Goal: Task Accomplishment & Management: Use online tool/utility

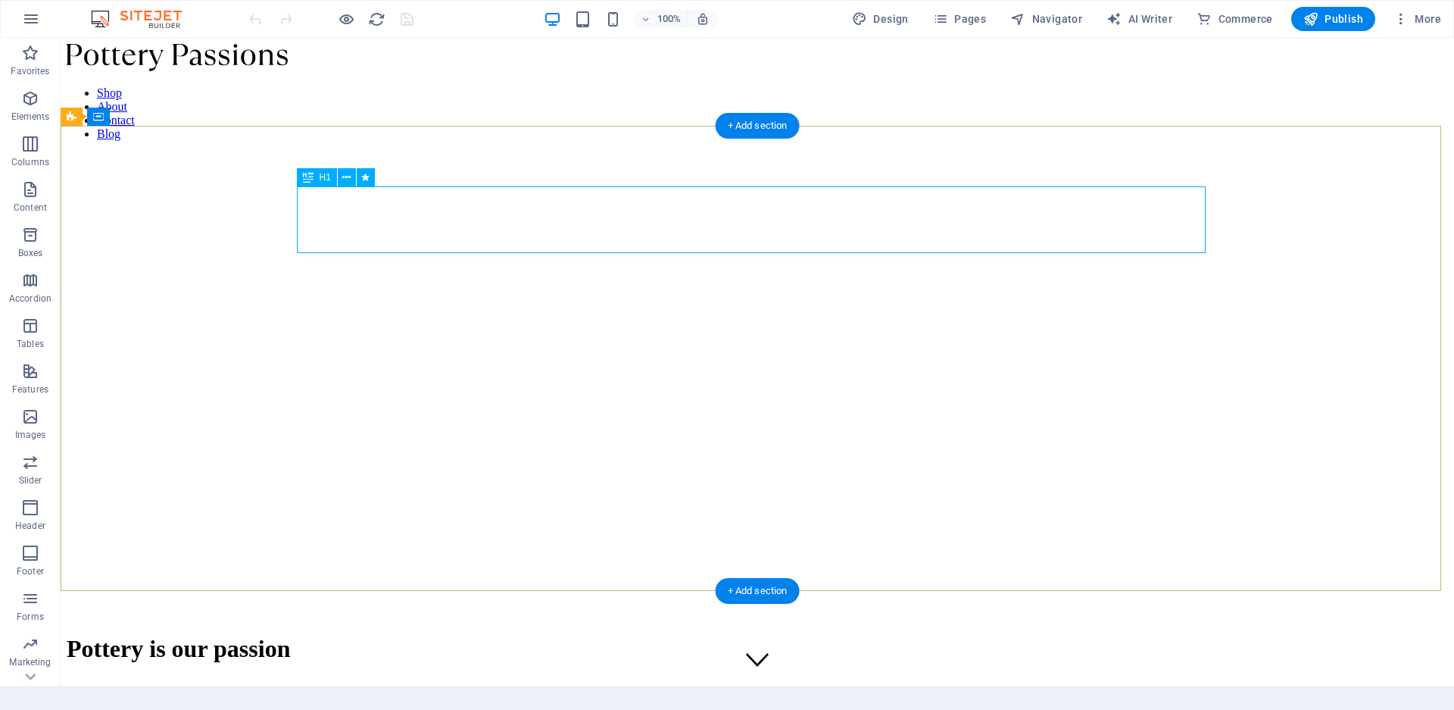
click at [290, 635] on span "Pottery is our passion" at bounding box center [178, 648] width 223 height 27
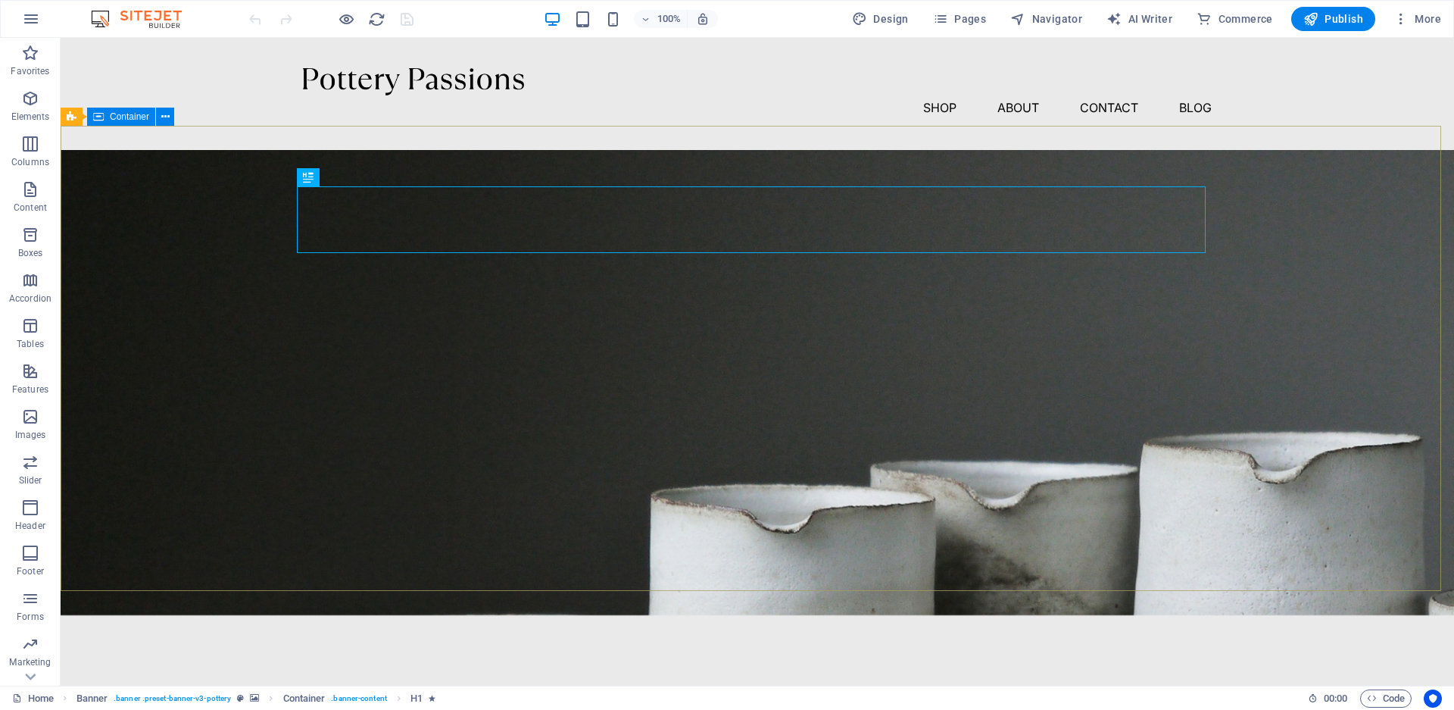
click at [138, 117] on span "Container" at bounding box center [129, 116] width 39 height 9
click at [161, 118] on icon at bounding box center [165, 117] width 8 height 16
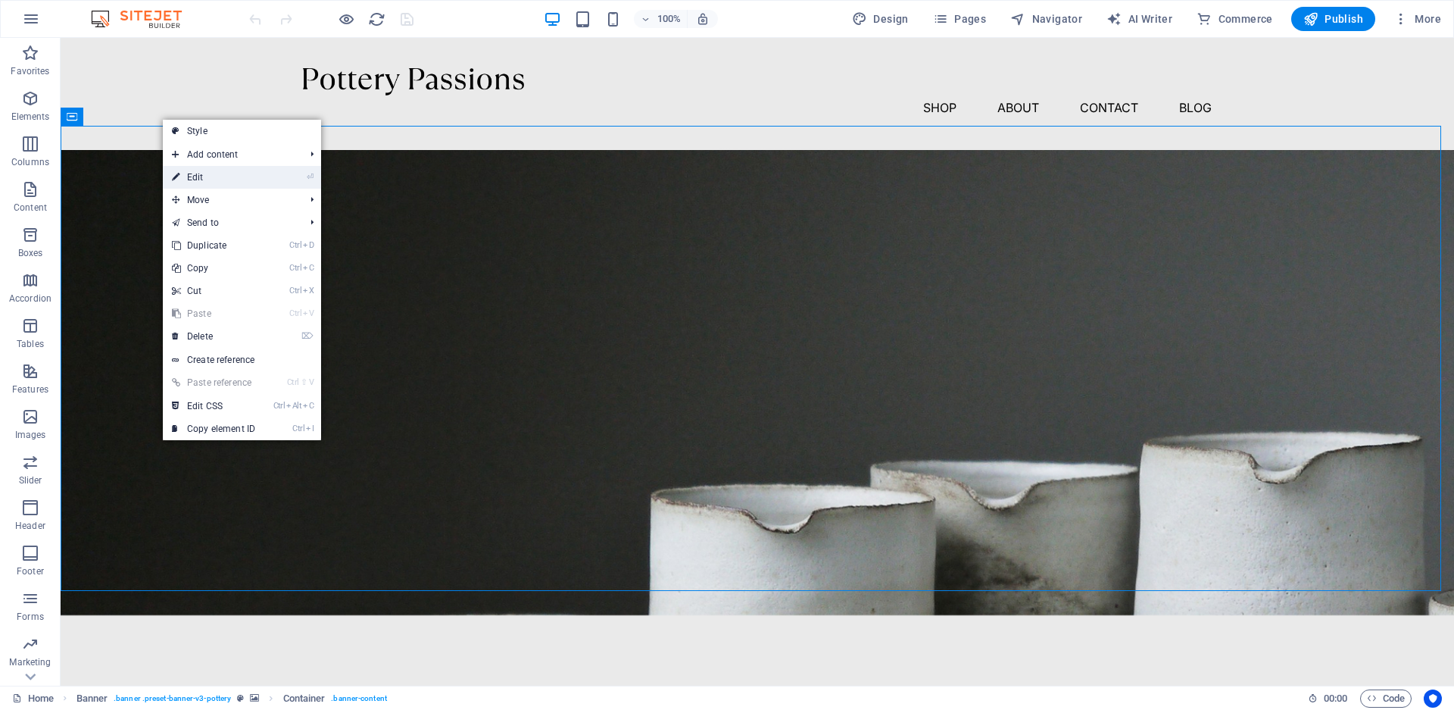
click at [195, 176] on link "⏎ Edit" at bounding box center [213, 177] width 101 height 23
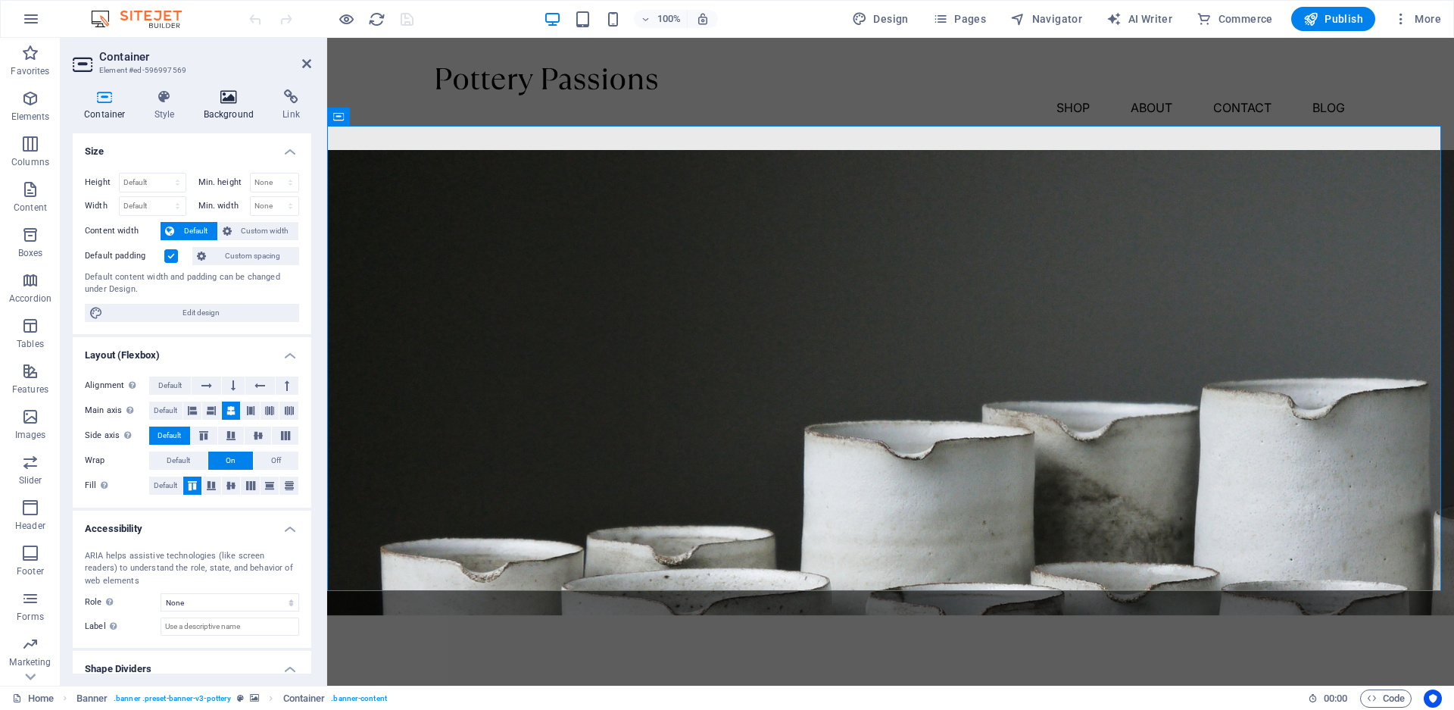
click at [211, 107] on h4 "Background" at bounding box center [232, 105] width 80 height 32
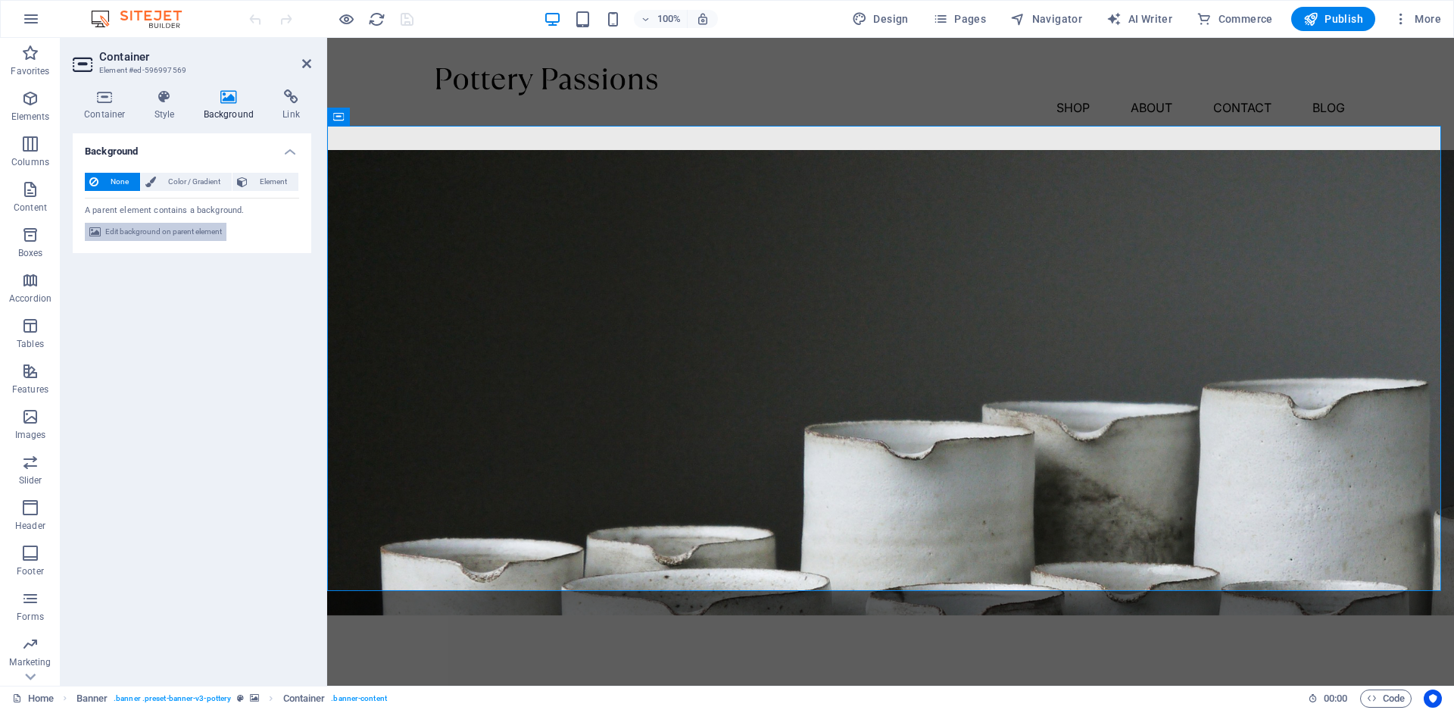
click at [113, 230] on span "Edit background on parent element" at bounding box center [163, 232] width 117 height 18
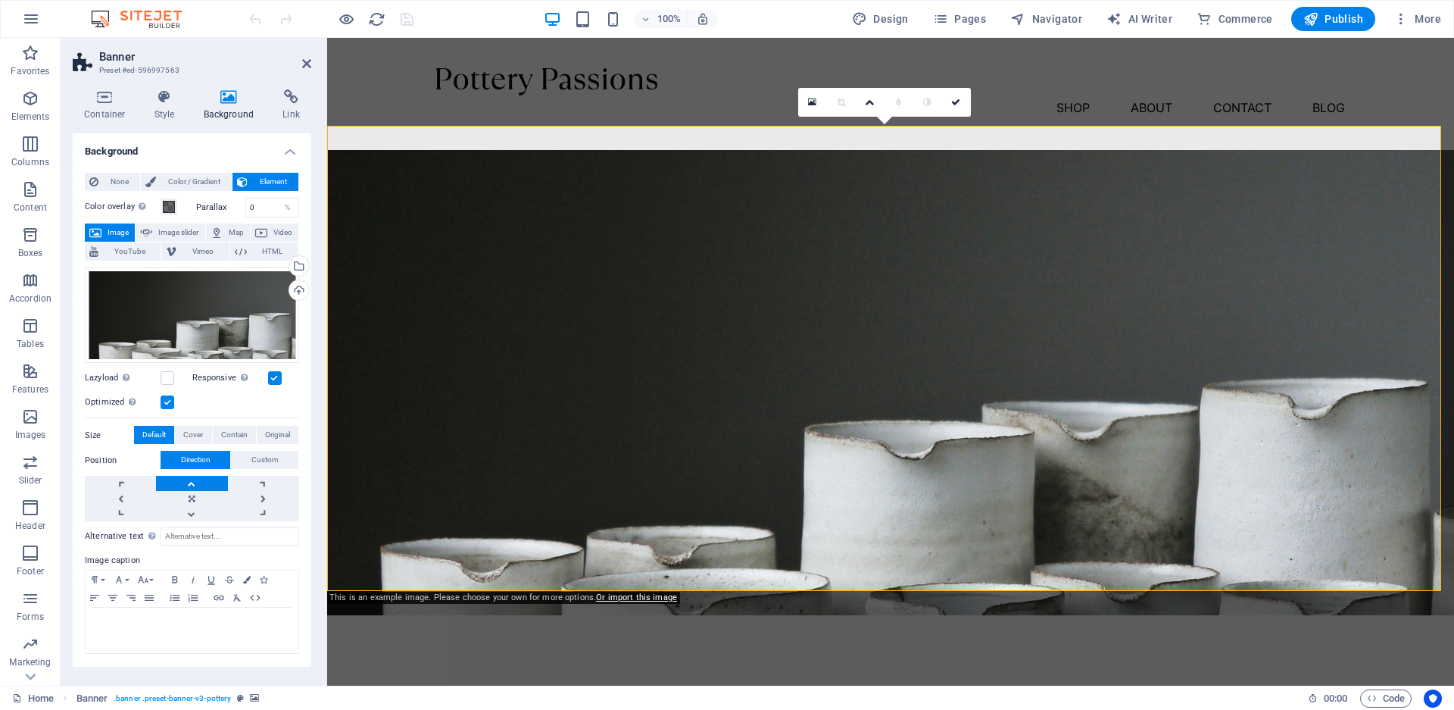
click at [109, 233] on span "Image" at bounding box center [118, 232] width 24 height 18
click at [239, 321] on div "Drag files here, click to choose files or select files from Files or our free s…" at bounding box center [192, 315] width 214 height 96
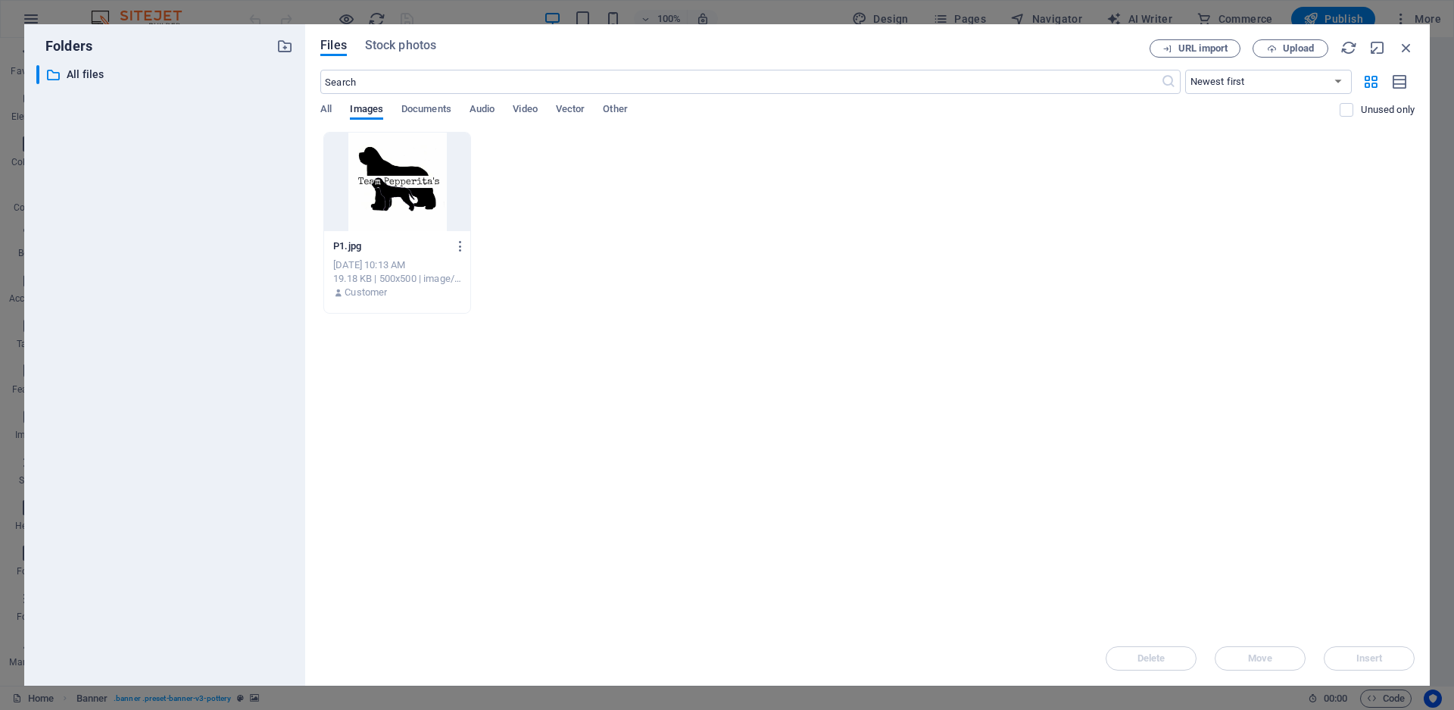
click at [422, 176] on div at bounding box center [397, 182] width 146 height 98
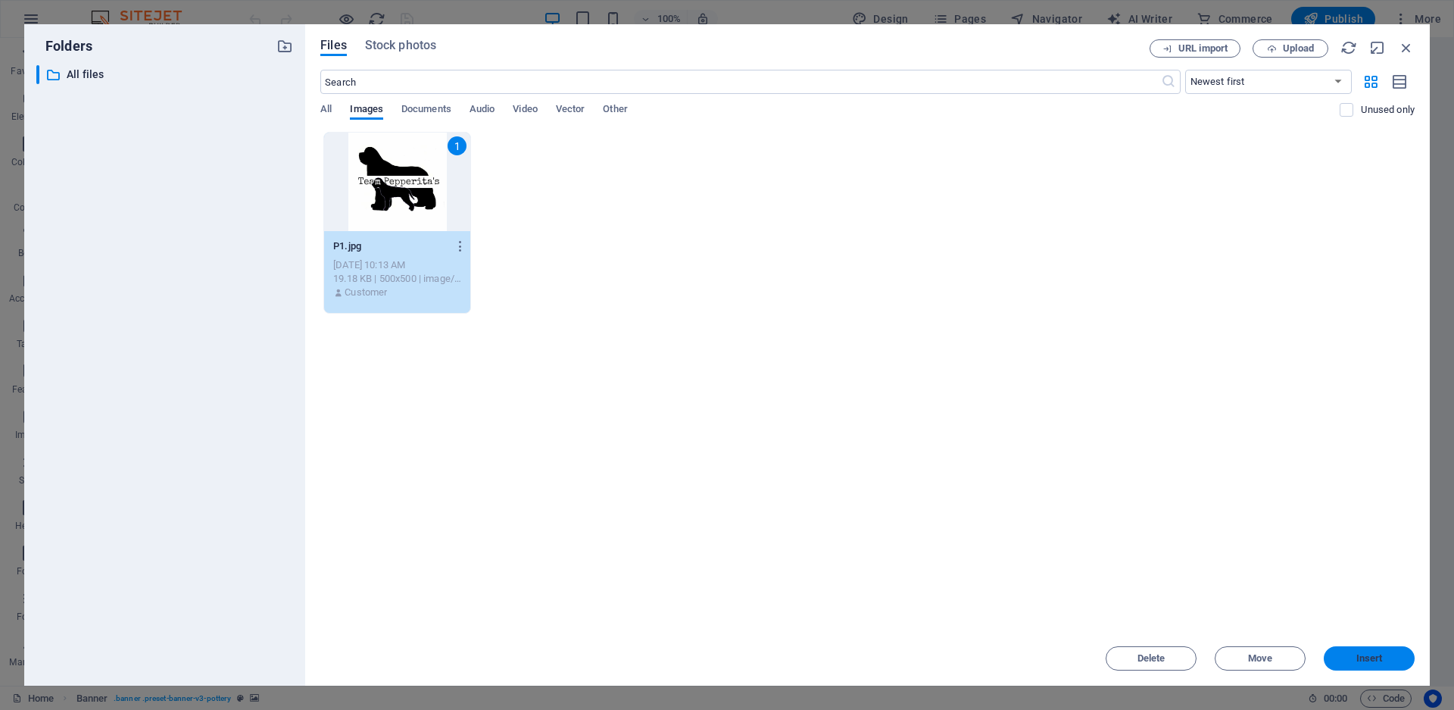
click at [1362, 661] on span "Insert" at bounding box center [1369, 658] width 27 height 9
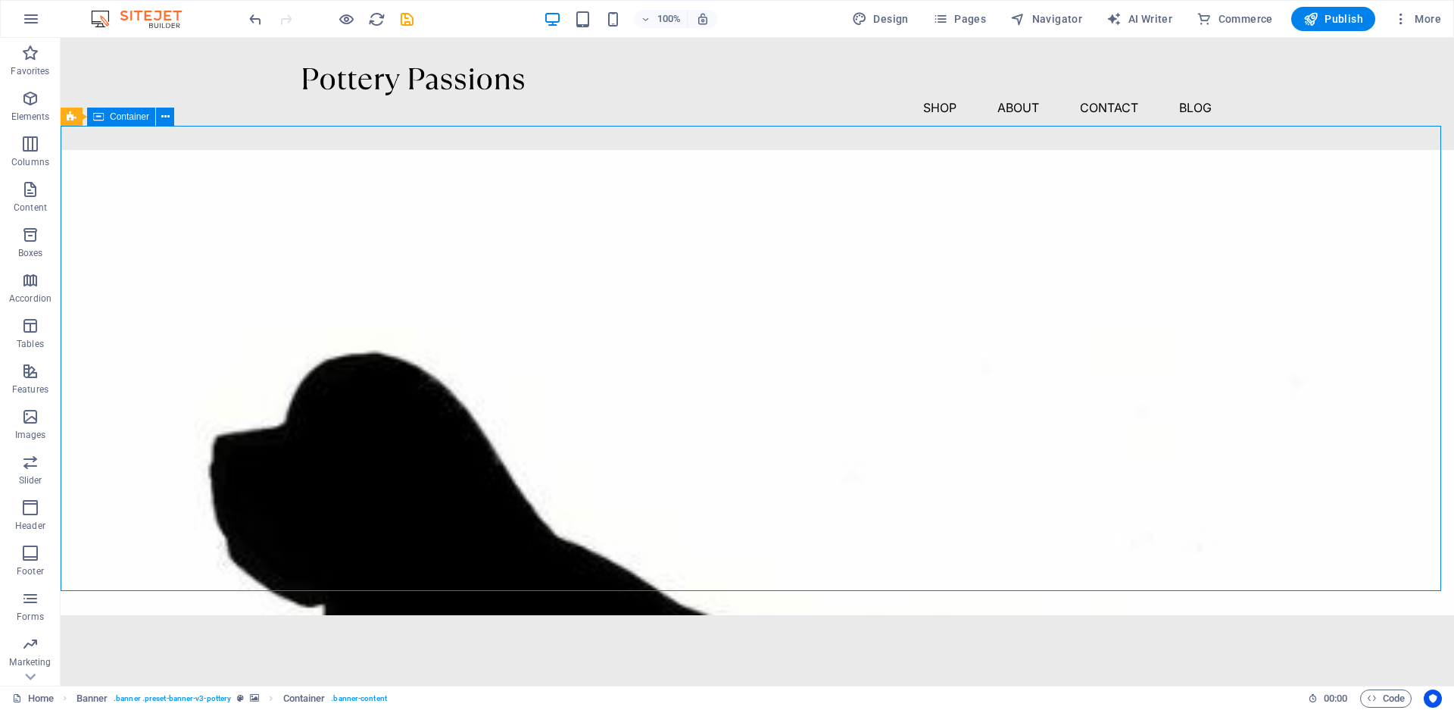
drag, startPoint x: 394, startPoint y: 478, endPoint x: 659, endPoint y: 363, distance: 289.0
click at [158, 116] on button at bounding box center [166, 117] width 18 height 18
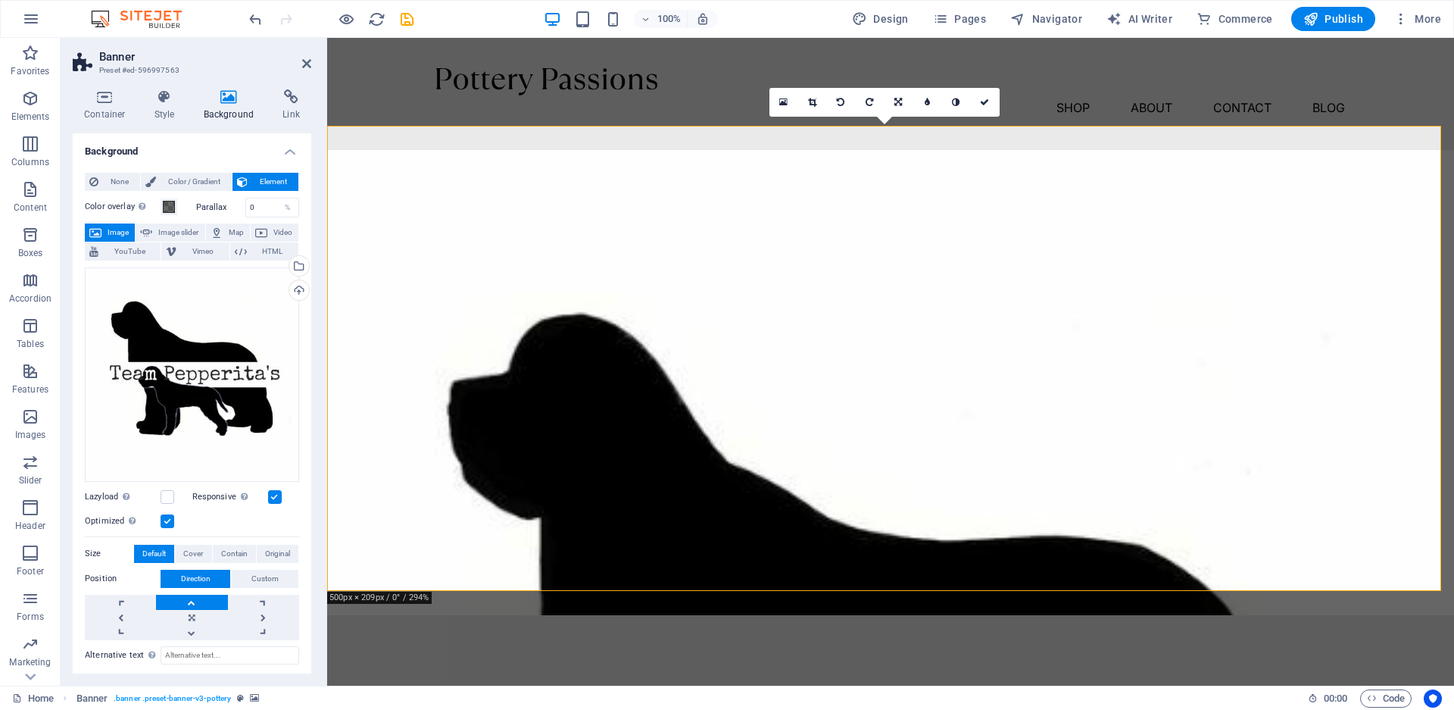
click at [163, 516] on label at bounding box center [168, 521] width 14 height 14
click at [0, 0] on input "Optimized Images are compressed to improve page speed." at bounding box center [0, 0] width 0 height 0
click at [163, 516] on label at bounding box center [168, 521] width 14 height 14
click at [0, 0] on input "Optimized Images are compressed to improve page speed." at bounding box center [0, 0] width 0 height 0
click at [169, 495] on label at bounding box center [168, 497] width 14 height 14
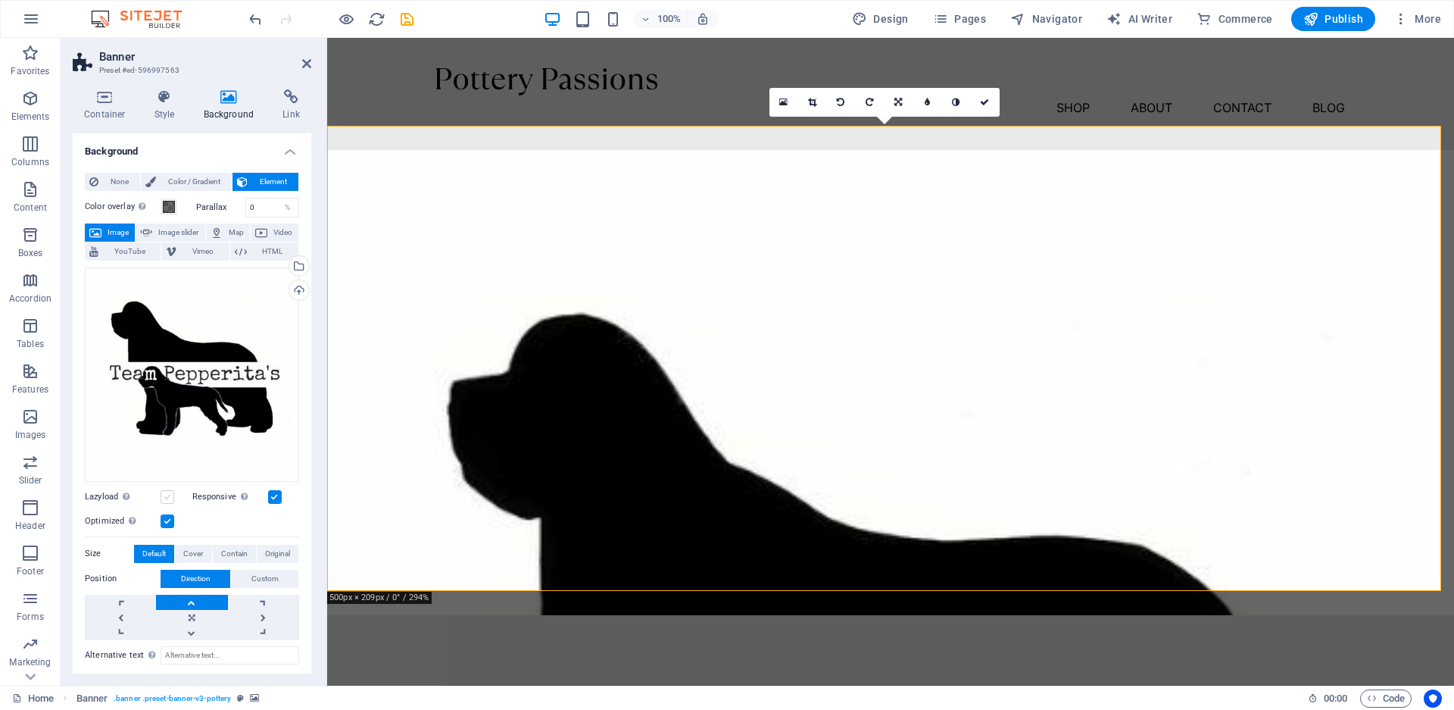
click at [0, 0] on input "Lazyload Loading images after the page loads improves page speed." at bounding box center [0, 0] width 0 height 0
click at [169, 495] on label at bounding box center [168, 497] width 14 height 14
click at [0, 0] on input "Lazyload Loading images after the page loads improves page speed." at bounding box center [0, 0] width 0 height 0
click at [185, 547] on span "Cover" at bounding box center [193, 553] width 20 height 18
click at [159, 549] on span "Default" at bounding box center [153, 553] width 23 height 18
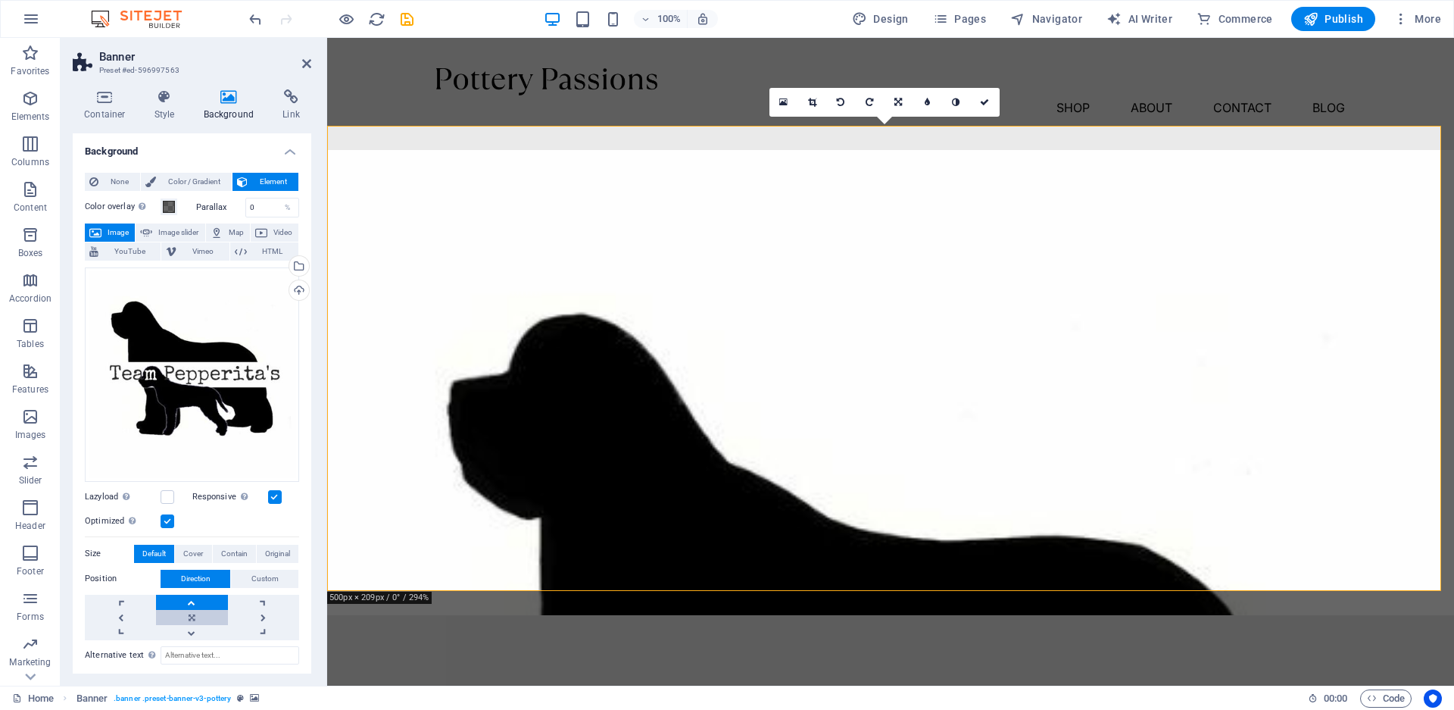
click at [189, 611] on link at bounding box center [191, 617] width 71 height 15
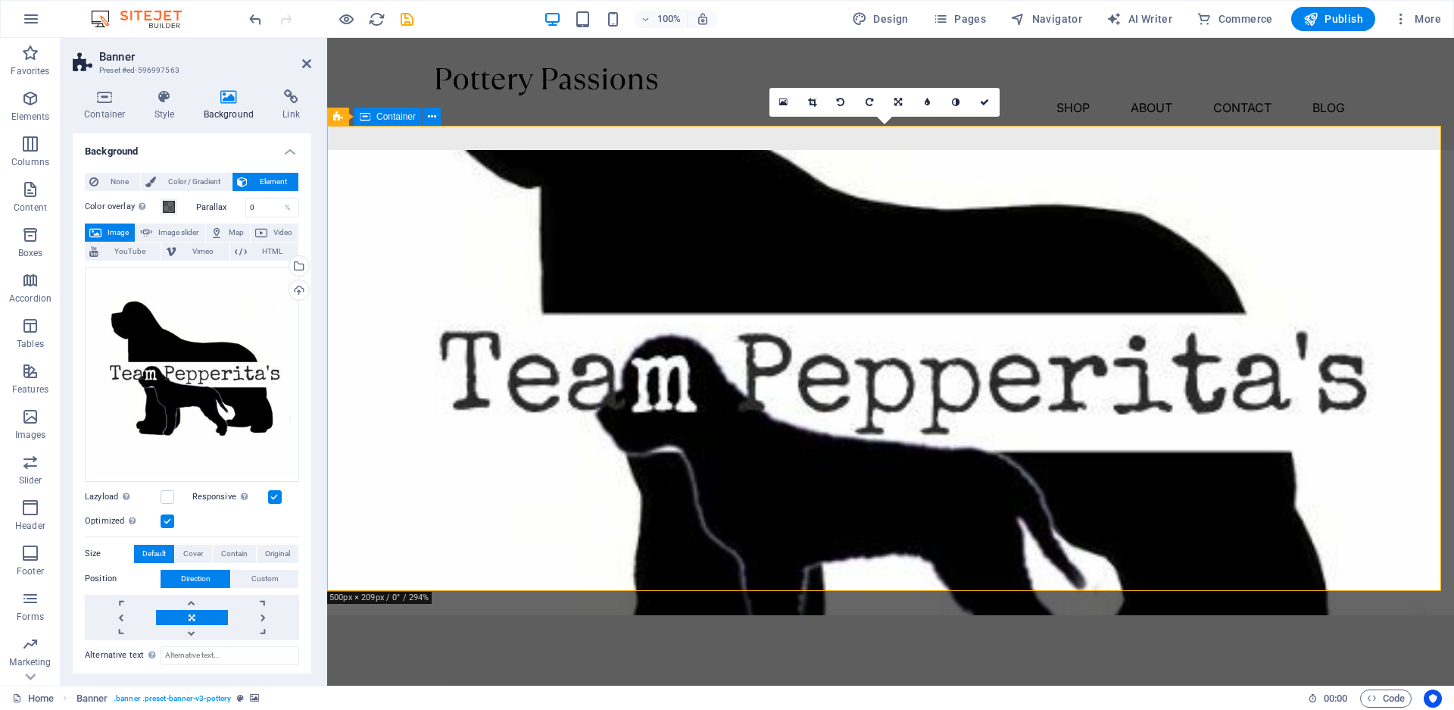
click at [191, 610] on link at bounding box center [191, 617] width 71 height 15
click at [191, 597] on link at bounding box center [191, 601] width 71 height 15
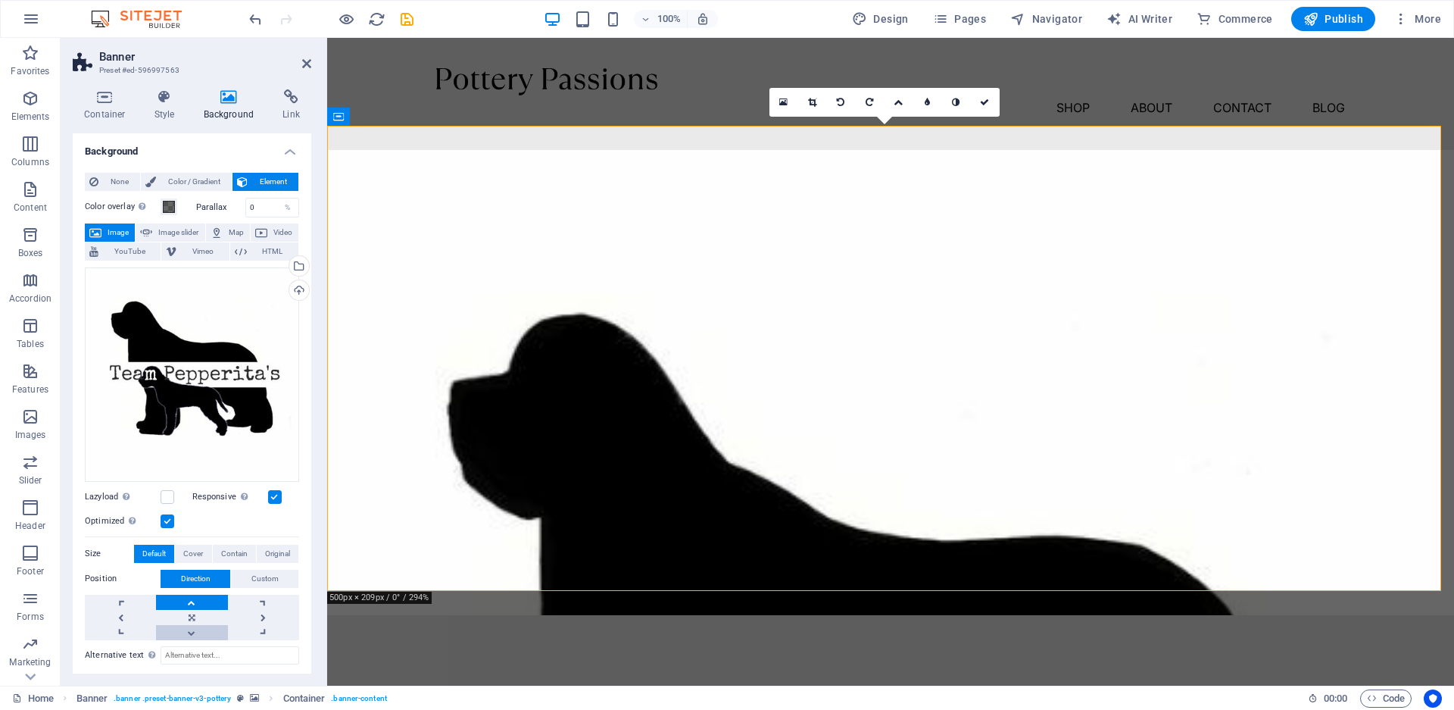
click at [184, 628] on link at bounding box center [191, 632] width 71 height 15
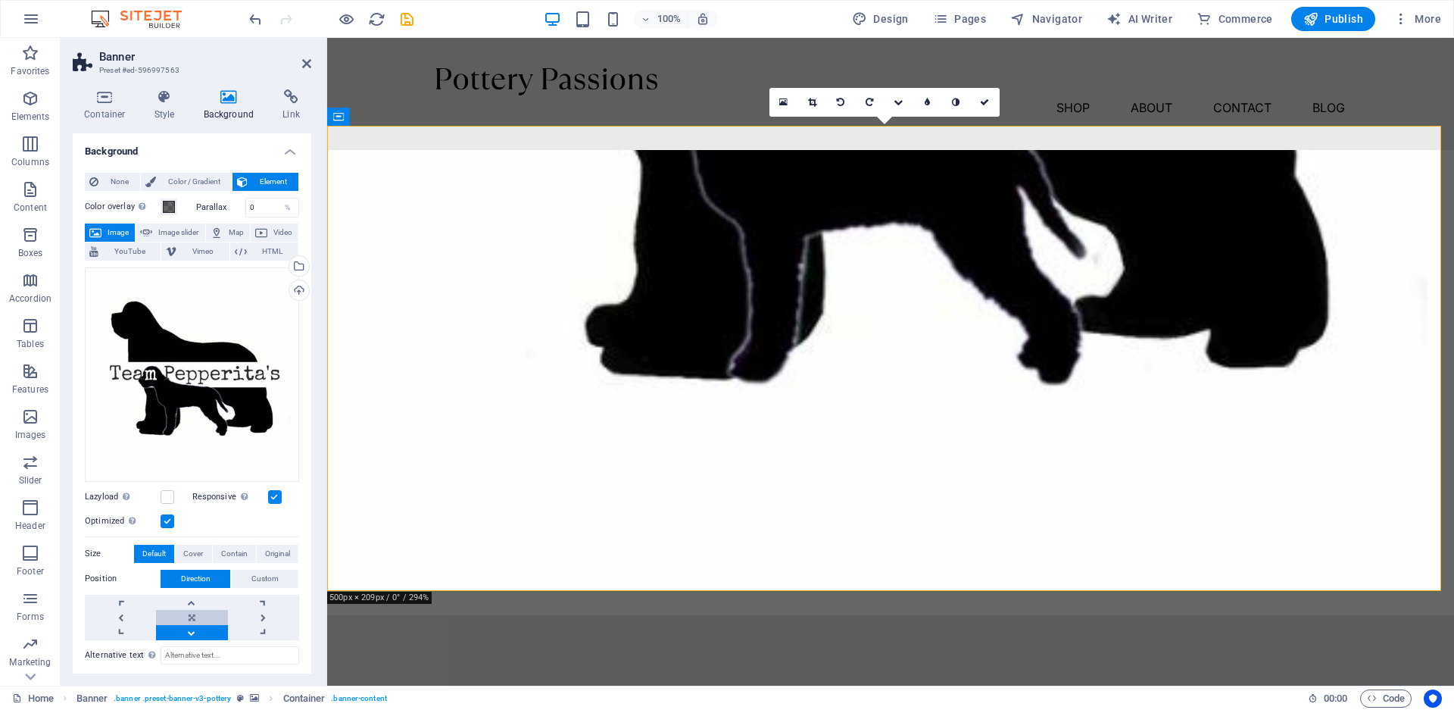
click at [190, 610] on link at bounding box center [191, 617] width 71 height 15
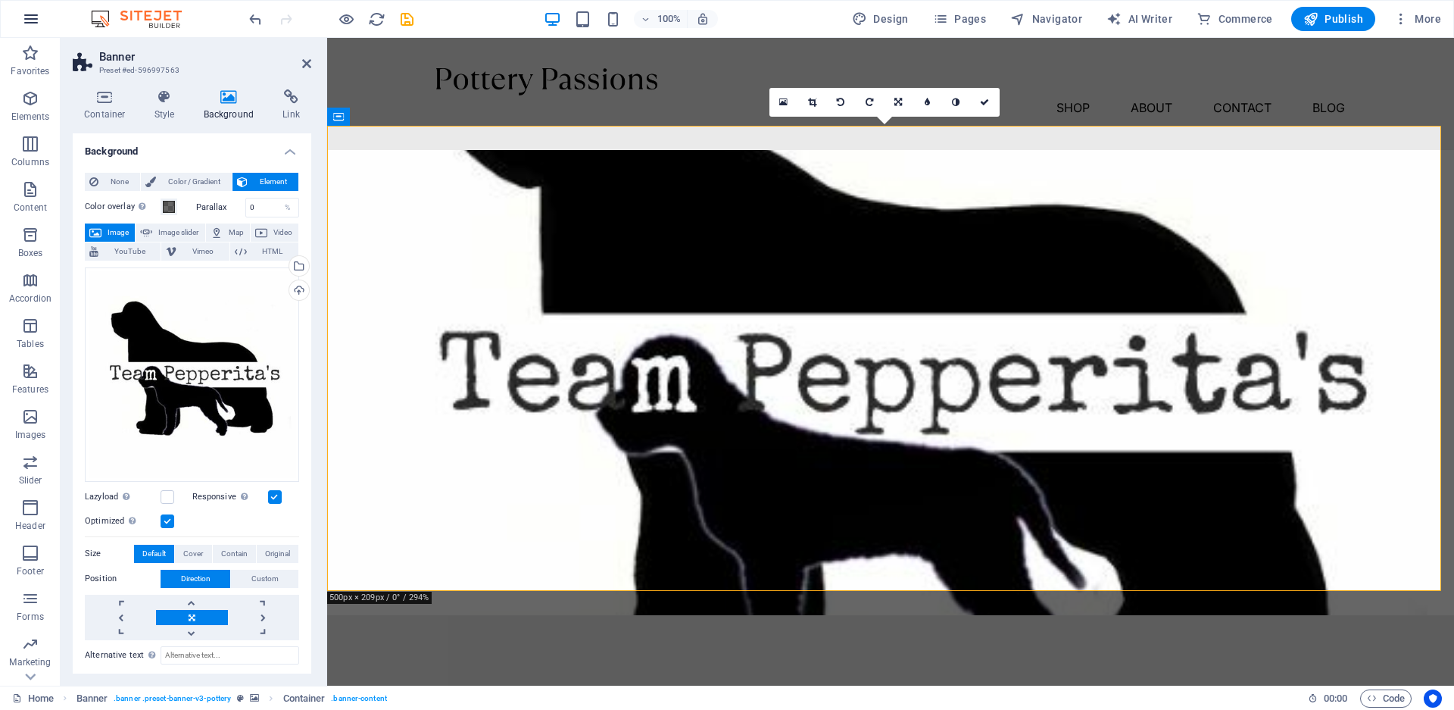
click at [32, 20] on icon "button" at bounding box center [31, 19] width 18 height 18
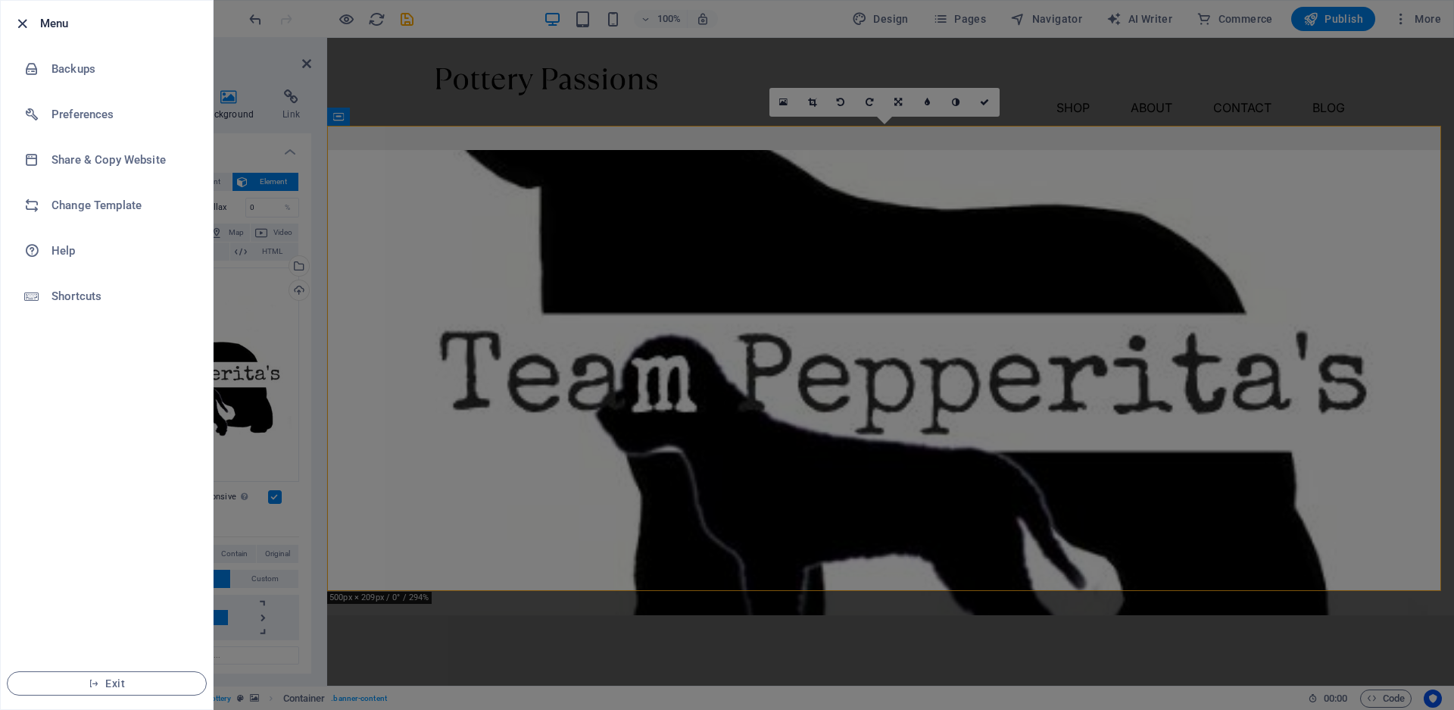
click at [23, 23] on icon "button" at bounding box center [22, 23] width 17 height 17
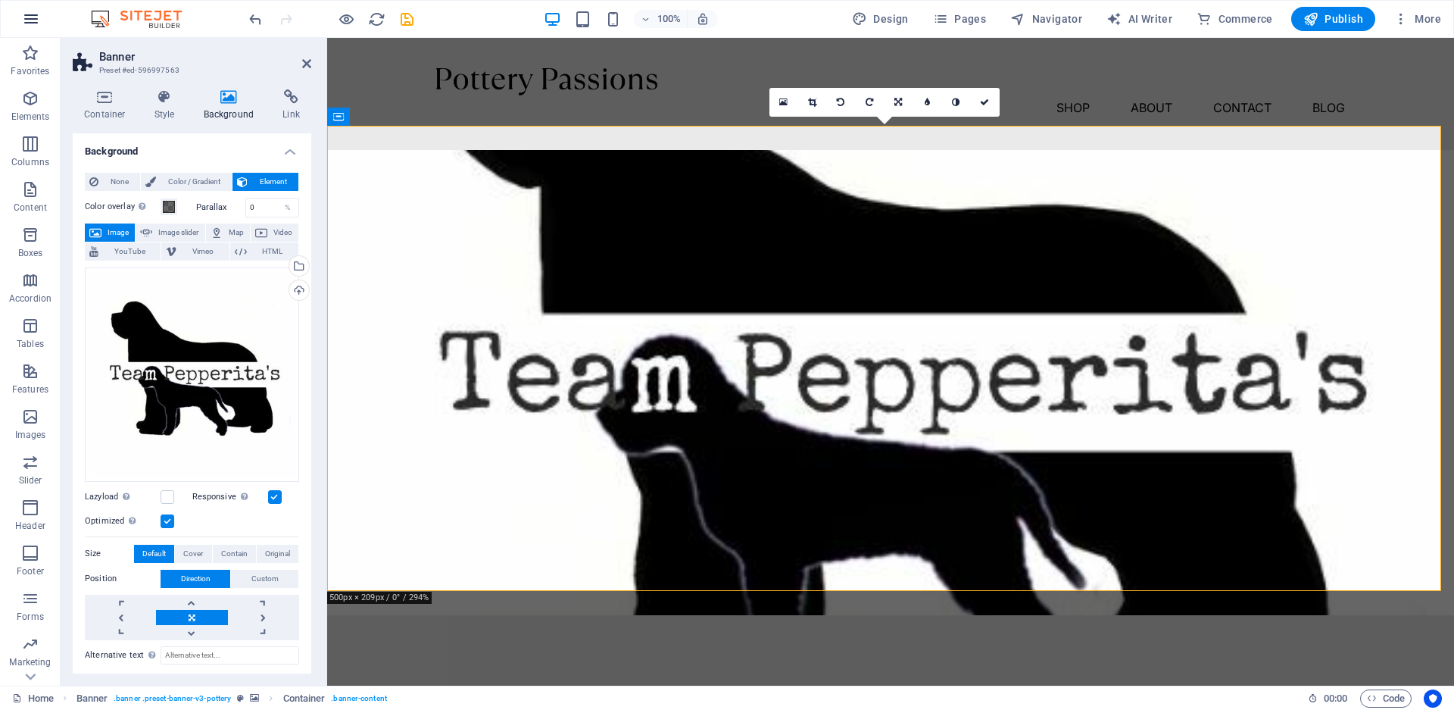
click at [39, 20] on icon "button" at bounding box center [31, 19] width 18 height 18
